Goal: Information Seeking & Learning: Learn about a topic

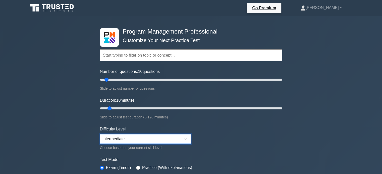
click at [175, 137] on select "Beginner Intermediate Expert" at bounding box center [145, 139] width 91 height 10
select select "expert"
click at [100, 134] on select "Beginner Intermediate Expert" at bounding box center [145, 139] width 91 height 10
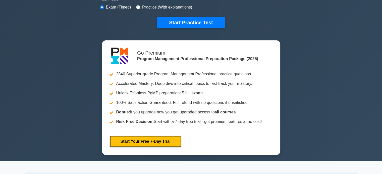
scroll to position [164, 0]
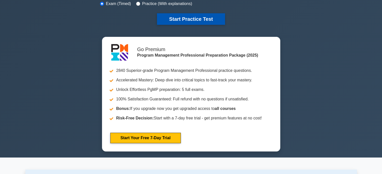
click at [209, 17] on button "Start Practice Test" at bounding box center [191, 19] width 68 height 12
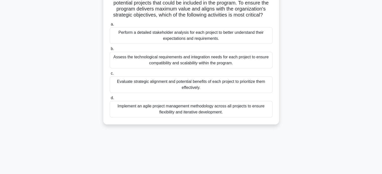
scroll to position [44, 0]
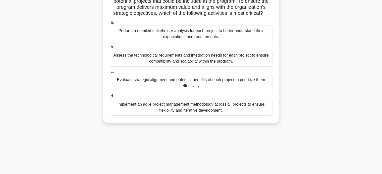
click at [221, 84] on div "Evaluate strategic alignment and potential benefits of each project to prioriti…" at bounding box center [191, 83] width 163 height 17
click at [110, 73] on input "c. Evaluate strategic alignment and potential benefits of each project to prior…" at bounding box center [110, 71] width 0 height 3
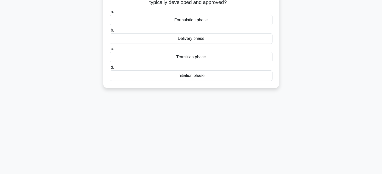
scroll to position [0, 0]
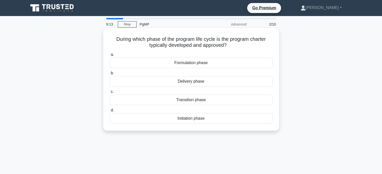
click at [230, 62] on div "Formulation phase" at bounding box center [191, 63] width 163 height 11
click at [110, 56] on input "a. Formulation phase" at bounding box center [110, 54] width 0 height 3
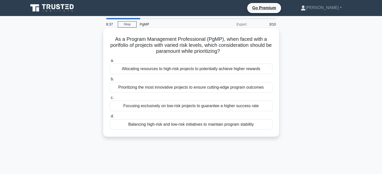
click at [243, 124] on div "Balancing high-risk and low-risk initiatives to maintain program stability" at bounding box center [191, 124] width 163 height 11
click at [110, 118] on input "d. Balancing high-risk and low-risk initiatives to maintain program stability" at bounding box center [110, 116] width 0 height 3
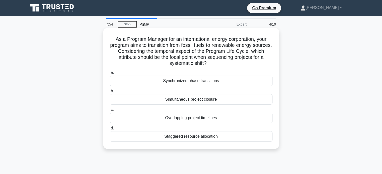
click at [221, 79] on div "Synchronized phase transitions" at bounding box center [191, 81] width 163 height 11
click at [110, 75] on input "a. Synchronized phase transitions" at bounding box center [110, 72] width 0 height 3
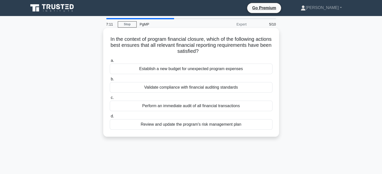
click at [218, 85] on div "Validate compliance with financial auditing standards" at bounding box center [191, 87] width 163 height 11
click at [110, 81] on input "b. Validate compliance with financial auditing standards" at bounding box center [110, 79] width 0 height 3
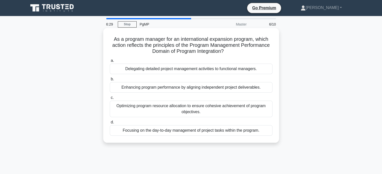
click at [216, 107] on div "Optimizing program resource allocation to ensure cohesive achievement of progra…" at bounding box center [191, 109] width 163 height 17
click at [110, 100] on input "c. Optimizing program resource allocation to ensure cohesive achievement of pro…" at bounding box center [110, 97] width 0 height 3
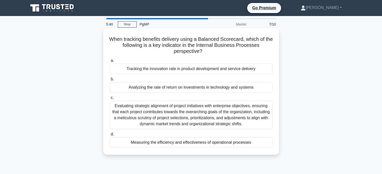
click at [240, 118] on div "Evaluating strategic alignment of project initiatives with enterprise objective…" at bounding box center [191, 115] width 163 height 29
click at [110, 100] on input "c. Evaluating strategic alignment of project initiatives with enterprise object…" at bounding box center [110, 97] width 0 height 3
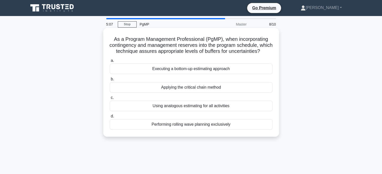
click at [243, 74] on div "Executing a bottom-up estimating approach" at bounding box center [191, 69] width 163 height 11
click at [110, 62] on input "a. Executing a bottom-up estimating approach" at bounding box center [110, 60] width 0 height 3
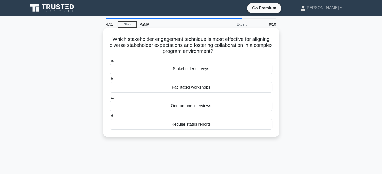
click at [219, 89] on div "Facilitated workshops" at bounding box center [191, 87] width 163 height 11
click at [110, 81] on input "b. Facilitated workshops" at bounding box center [110, 79] width 0 height 3
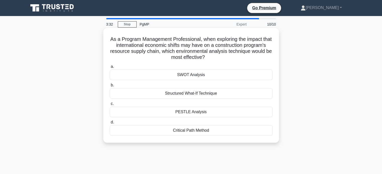
click at [198, 115] on div "PESTLE Analysis" at bounding box center [191, 112] width 163 height 11
click at [110, 106] on input "c. PESTLE Analysis" at bounding box center [110, 103] width 0 height 3
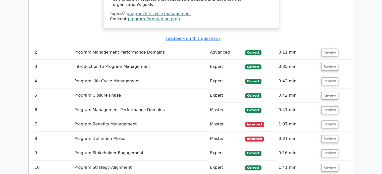
scroll to position [652, 0]
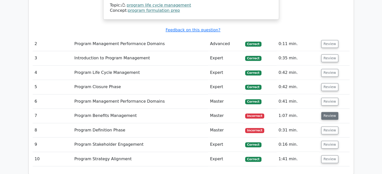
click at [330, 112] on button "Review" at bounding box center [329, 116] width 17 height 8
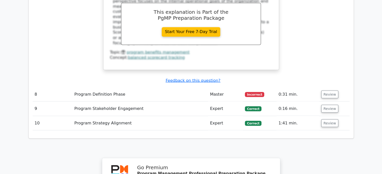
scroll to position [933, 0]
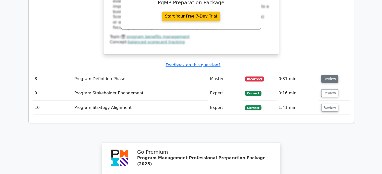
click at [329, 75] on button "Review" at bounding box center [329, 79] width 17 height 8
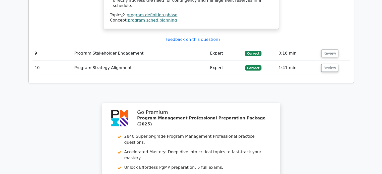
scroll to position [1234, 0]
